Goal: Check status: Check status

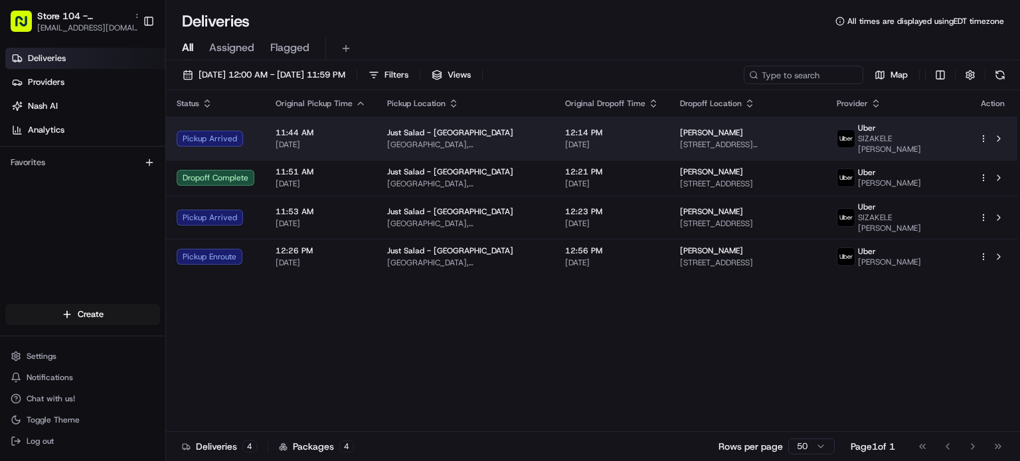
click at [340, 131] on span "11:44 AM" at bounding box center [320, 132] width 90 height 11
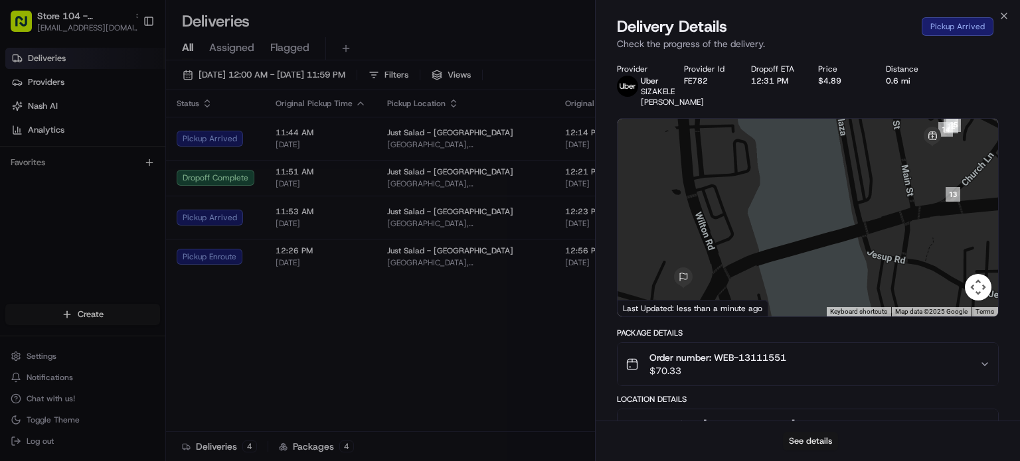
click at [794, 437] on button "See details" at bounding box center [810, 441] width 55 height 19
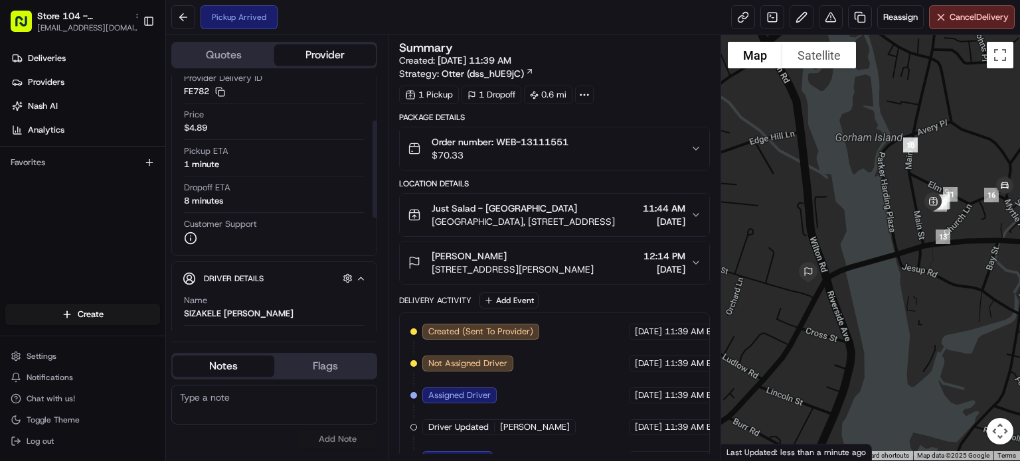
scroll to position [116, 0]
click at [73, 443] on button "Log out" at bounding box center [82, 441] width 155 height 19
